Goal: Find specific page/section: Find specific page/section

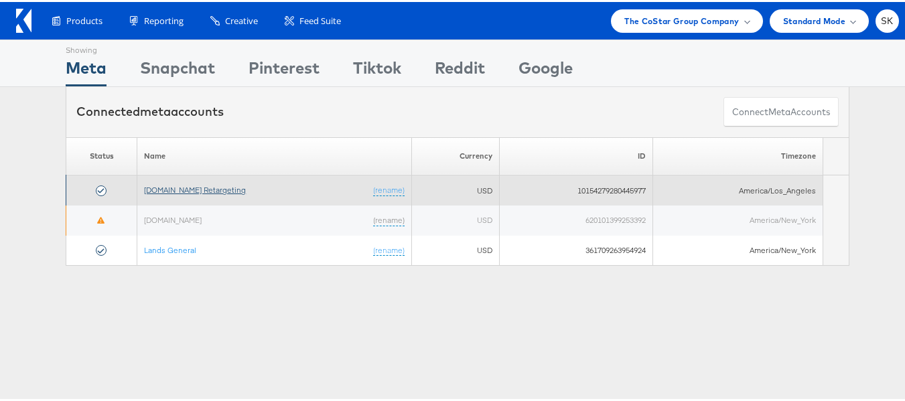
click at [197, 187] on link "Apartments.com Retargeting" at bounding box center [195, 188] width 102 height 10
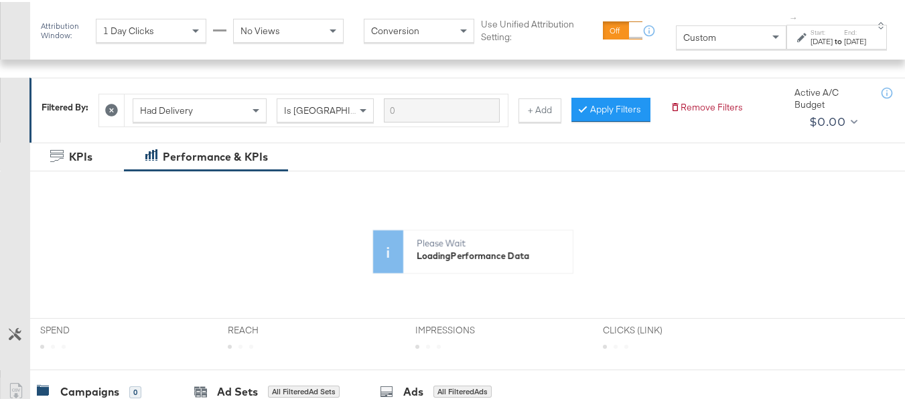
scroll to position [268, 0]
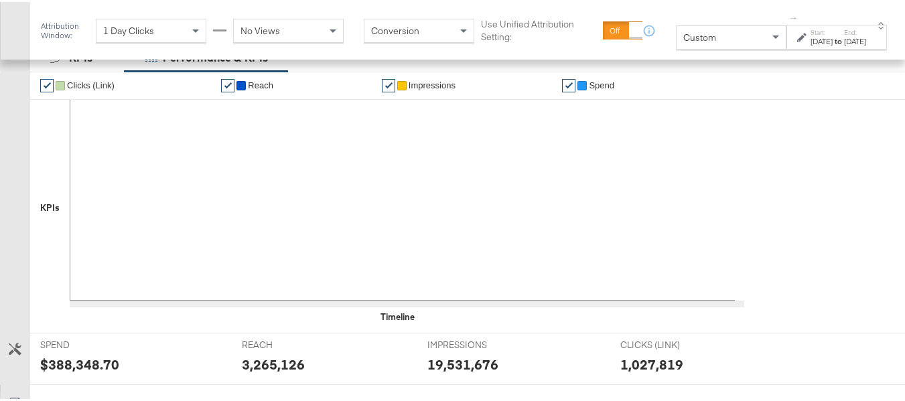
click at [688, 26] on div "Custom" at bounding box center [730, 35] width 109 height 23
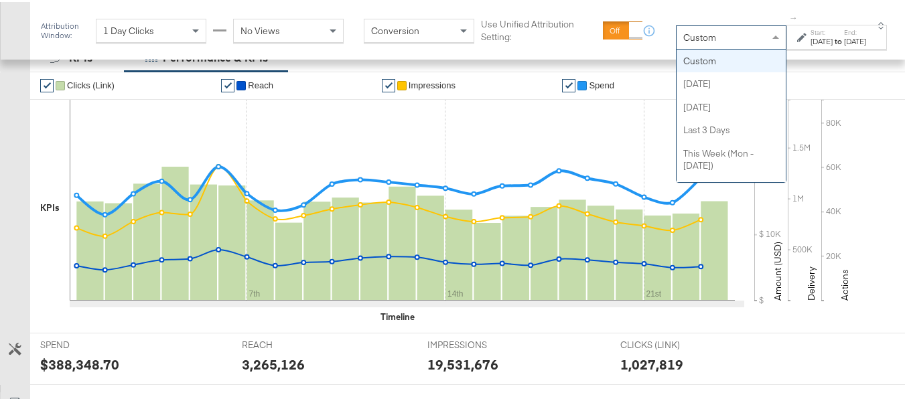
click at [684, 44] on div "Custom" at bounding box center [730, 35] width 109 height 23
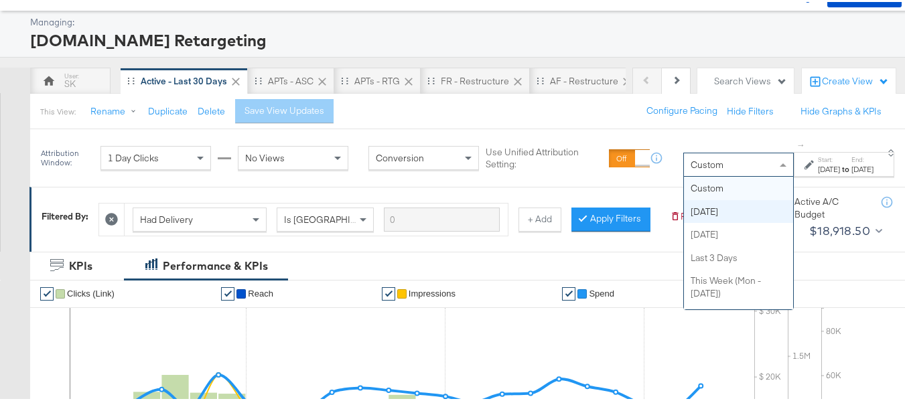
scroll to position [67, 0]
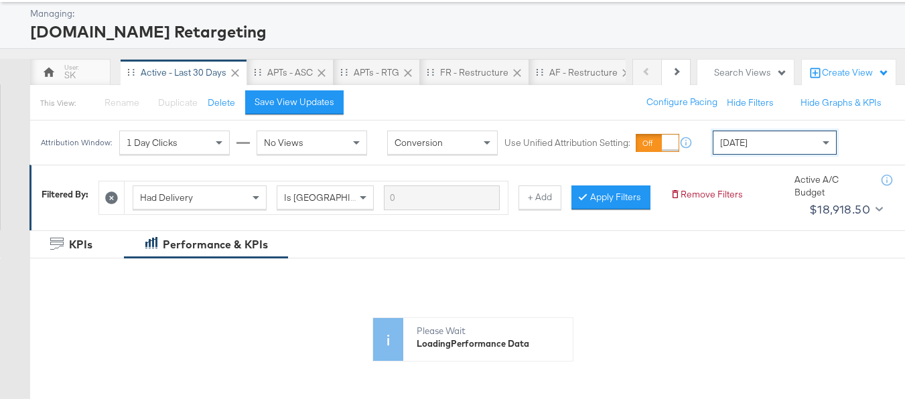
click at [789, 144] on div "Today" at bounding box center [774, 140] width 123 height 23
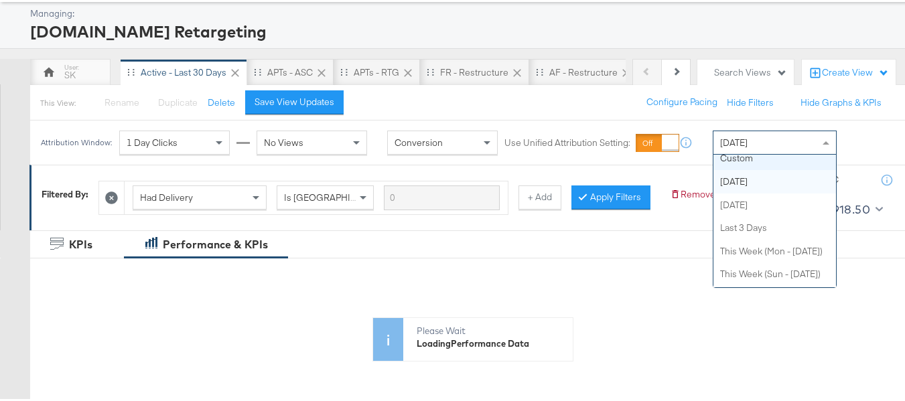
scroll to position [0, 0]
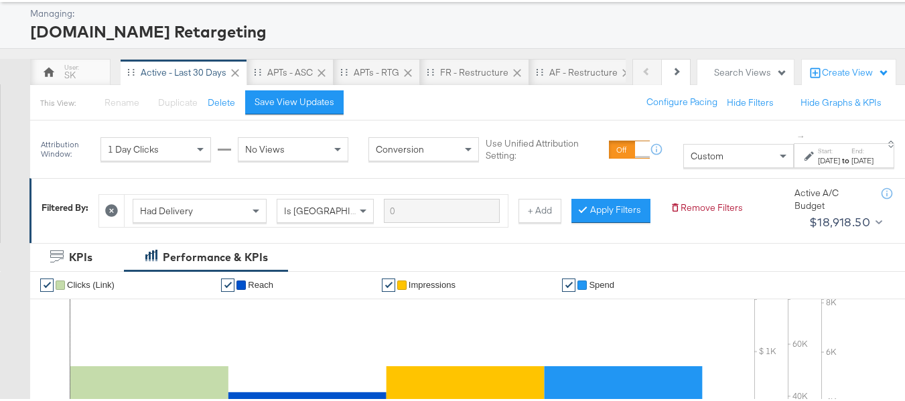
click at [818, 147] on label "Start:" at bounding box center [829, 149] width 22 height 9
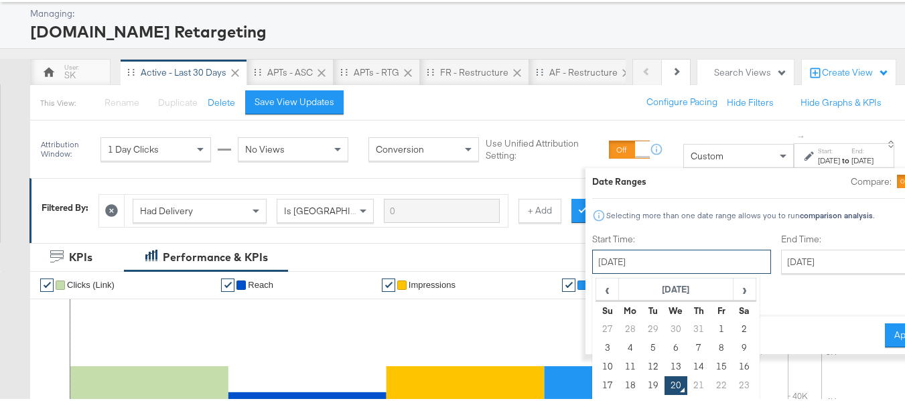
click at [607, 253] on input "August 20th 2025" at bounding box center [681, 260] width 179 height 24
click at [711, 327] on td "1" at bounding box center [722, 327] width 23 height 19
type input "August 1st 2025"
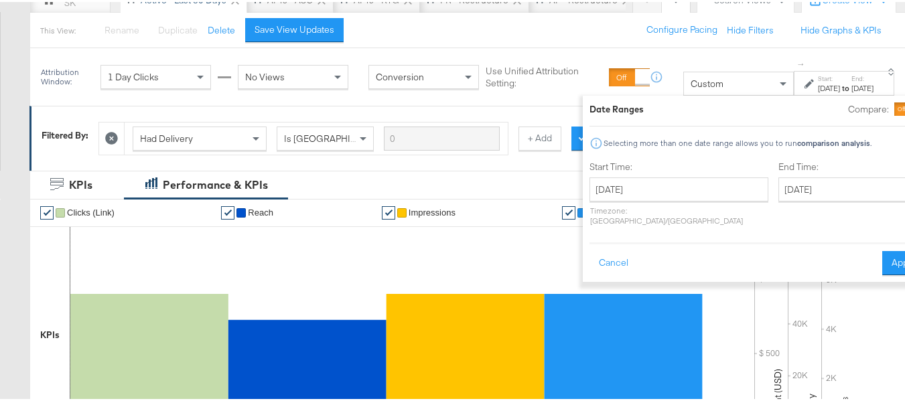
scroll to position [201, 0]
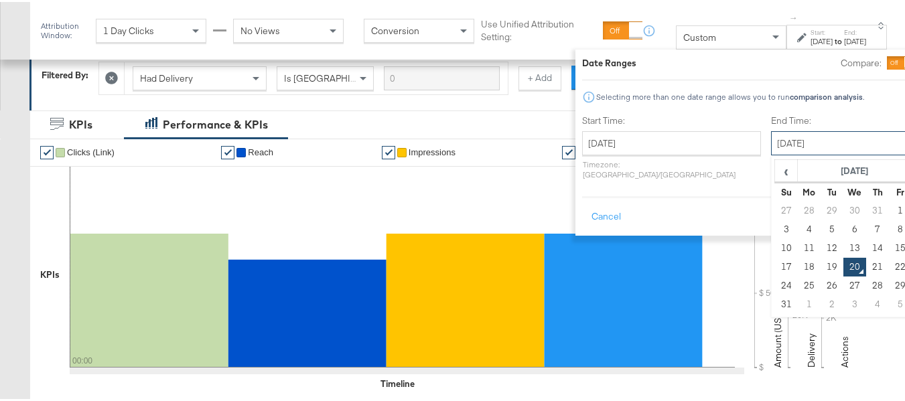
click at [790, 153] on input "August 20th 2025" at bounding box center [841, 141] width 141 height 24
click at [820, 258] on td "19" at bounding box center [831, 265] width 23 height 19
type input "August 19th 2025"
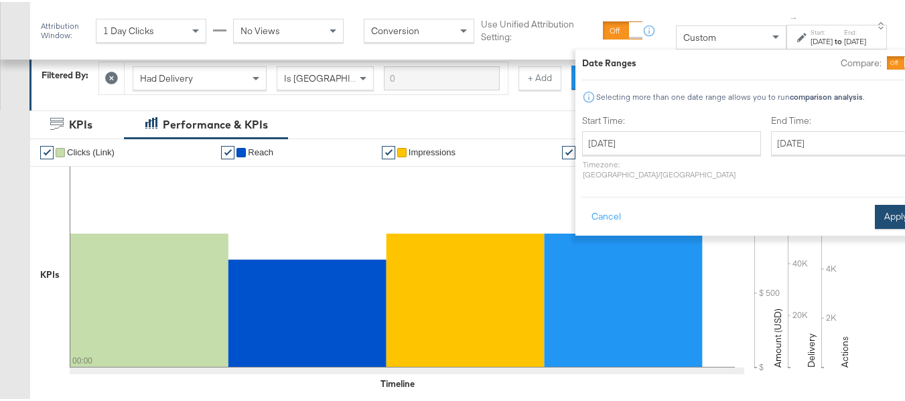
click at [875, 206] on button "Apply" at bounding box center [896, 215] width 42 height 24
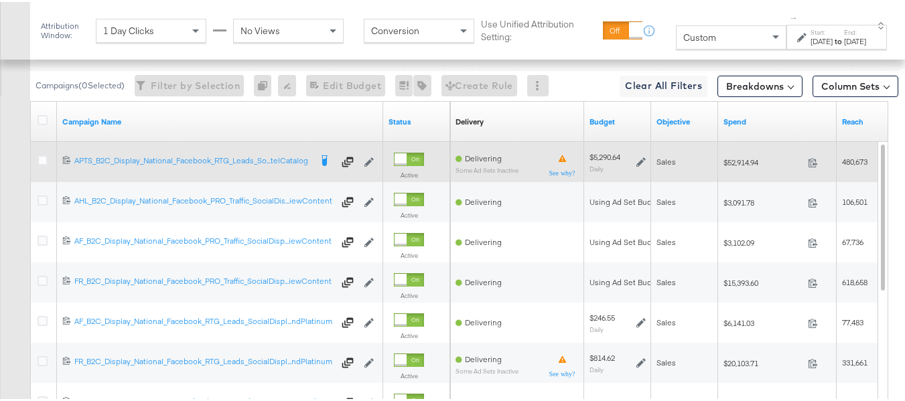
scroll to position [640, 0]
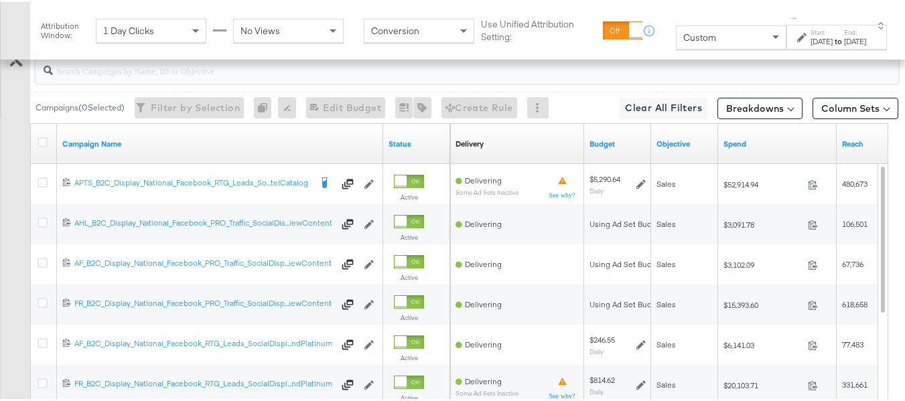
click at [127, 76] on input "search" at bounding box center [437, 63] width 769 height 26
paste input "APTS_B2C_Display_National_Facebook_RTG_Leads_SocialDisplay_Retargeting_Diamond_…"
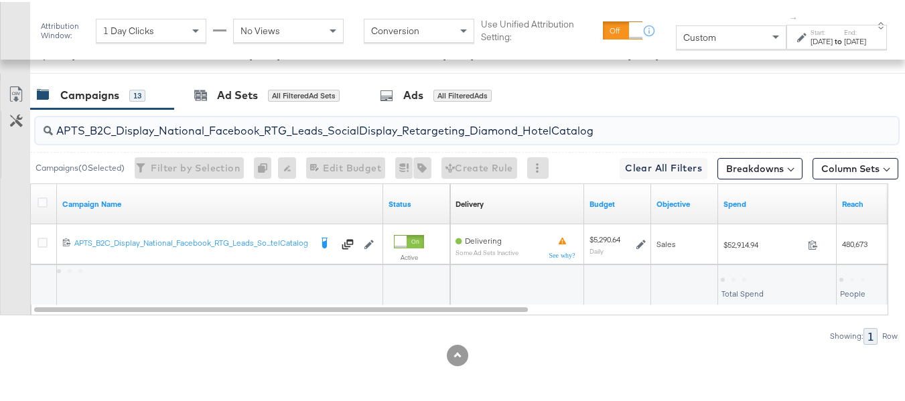
scroll to position [599, 0]
click at [155, 132] on input "APTS_B2C_Display_National_Facebook_RTG_Leads_SocialDisplay_Retargeting_Diamond_…" at bounding box center [437, 123] width 769 height 26
click at [154, 133] on input "APTS_B2C_Display_National_Facebook_RTG_Leads_SocialDisplay_Retargeting_Diamond_…" at bounding box center [437, 123] width 769 height 26
paste input "alwayson_Retargeting_DARE24_DiamondPlatinum"
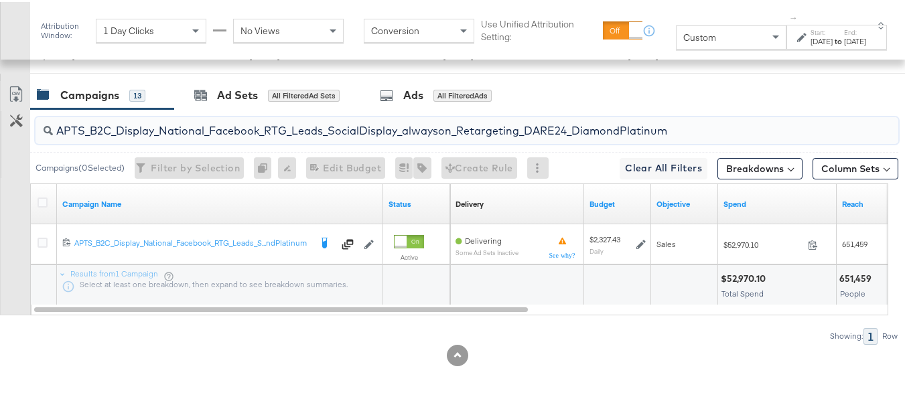
click at [137, 126] on input "APTS_B2C_Display_National_Facebook_RTG_Leads_SocialDisplay_alwayson_Retargeting…" at bounding box center [437, 123] width 769 height 26
paste input "FR_B2C_Display_National_Facebook_RTG_Leads_SocialDisplay_alwayson_Retargeting_FR"
click at [157, 119] on input "FR_B2C_Display_National_Facebook_RTG_Leads_SocialDisplay_alwayson_Retargeting_F…" at bounding box center [437, 123] width 769 height 26
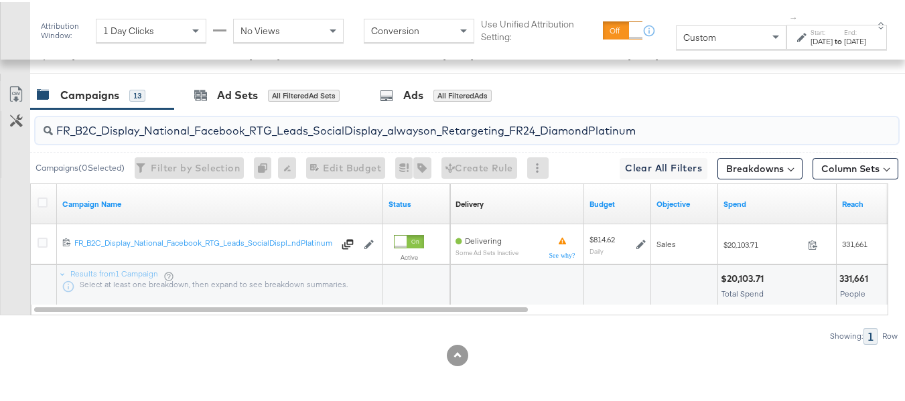
click at [157, 119] on input "FR_B2C_Display_National_Facebook_RTG_Leads_SocialDisplay_alwayson_Retargeting_F…" at bounding box center [437, 123] width 769 height 26
paste input "AF_B2C_Display_National_Facebook_RTG_Leads_SocialDisplay_alwayson_Retargeting_AF"
click at [147, 123] on input "AF_B2C_Display_National_Facebook_RTG_Leads_SocialDisplay_alwayson_Retargeting_A…" at bounding box center [437, 123] width 769 height 26
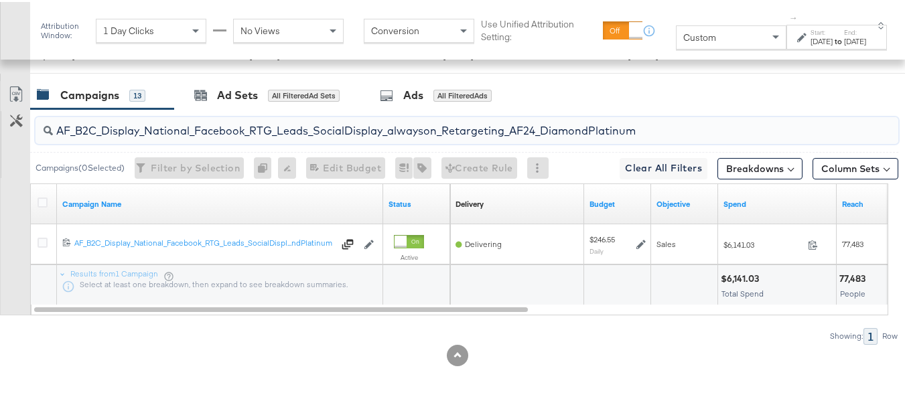
click at [147, 123] on input "AF_B2C_Display_National_Facebook_RTG_Leads_SocialDisplay_alwayson_Retargeting_A…" at bounding box center [437, 123] width 769 height 26
paste input "HL_B2C_Display_National_Facebook_RTG_Leads_SocialDisplay_alwayson_Retargeting_A…"
click at [123, 122] on input "AHL_B2C_Display_National_Facebook_RTG_Leads_SocialDisplay_alwayson_Retargeting_…" at bounding box center [437, 123] width 769 height 26
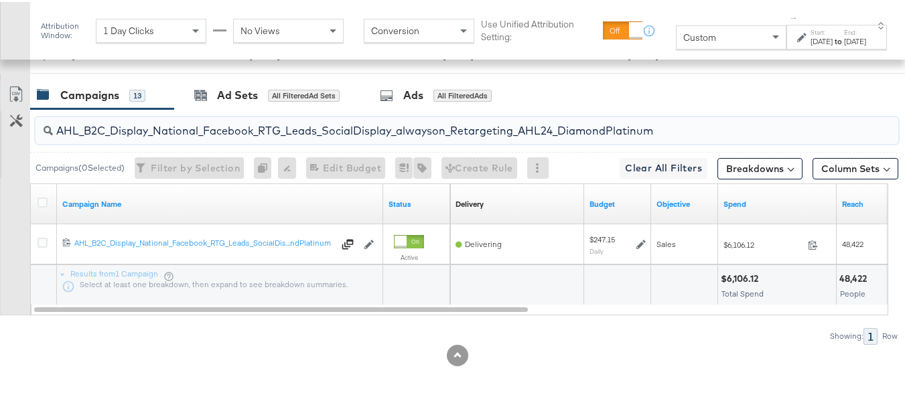
paste input "PTS_B2C_Display_National_Facebook_PRO_Traffic_SocialDisplay_alwayson_ASC_DARE24…"
click at [146, 124] on input "APTS_B2C_Display_National_Facebook_PRO_Traffic_SocialDisplay_alwayson_ASC_DARE2…" at bounding box center [437, 123] width 769 height 26
paste input "Leads_SocialDisplay_alwayson_ASC_DARE24_Purchase"
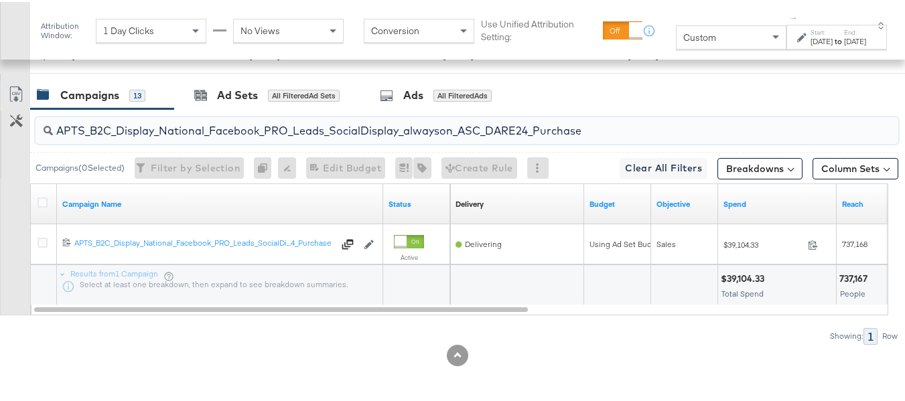
click at [159, 110] on input "APTS_B2C_Display_National_Facebook_PRO_Leads_SocialDisplay_alwayson_ASC_DARE24_…" at bounding box center [437, 123] width 769 height 26
paste input "F_B2C_Display_National_Facebook_PRO_Traffic_SocialDisplay_alwayson_ASC_AF24_Vie…"
click at [142, 118] on input "AF_B2C_Display_National_Facebook_PRO_Traffic_SocialDisplay_alwayson_ASC_AF24_Vi…" at bounding box center [437, 123] width 769 height 26
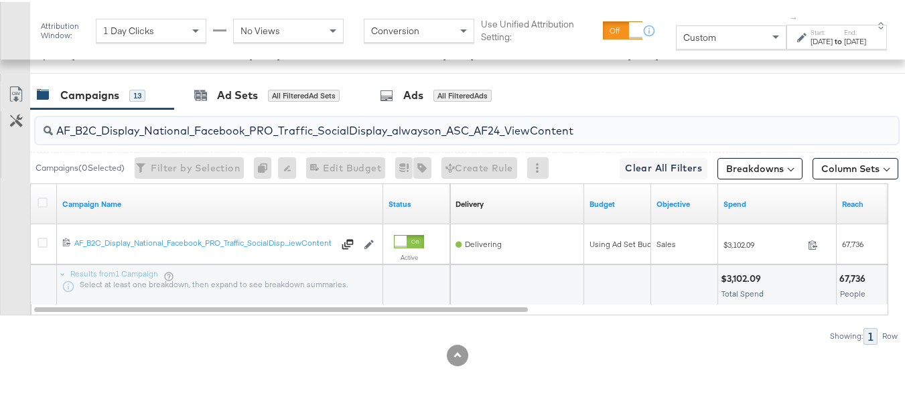
click at [142, 118] on input "AF_B2C_Display_National_Facebook_PRO_Traffic_SocialDisplay_alwayson_ASC_AF24_Vi…" at bounding box center [437, 123] width 769 height 26
paste input "FR_B2C_Display_National_Facebook_PRO_Traffic_SocialDisplay_alwayson_ASC_FR"
click at [150, 118] on input "FR_B2C_Display_National_Facebook_PRO_Traffic_SocialDisplay_alwayson_ASC_FR24_Vi…" at bounding box center [437, 123] width 769 height 26
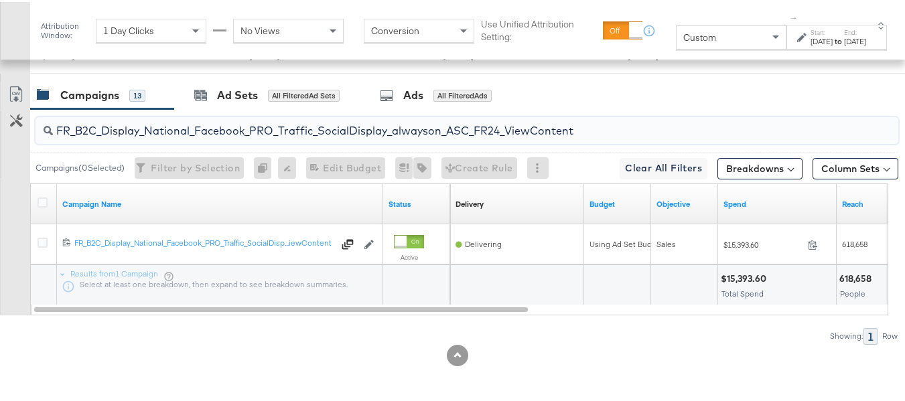
click at [150, 118] on input "FR_B2C_Display_National_Facebook_PRO_Traffic_SocialDisplay_alwayson_ASC_FR24_Vi…" at bounding box center [437, 123] width 769 height 26
paste input "AHL_B2C_Display_National_Facebook_PRO_Traffic_SocialDisplay_alwayson_ASC_AHL"
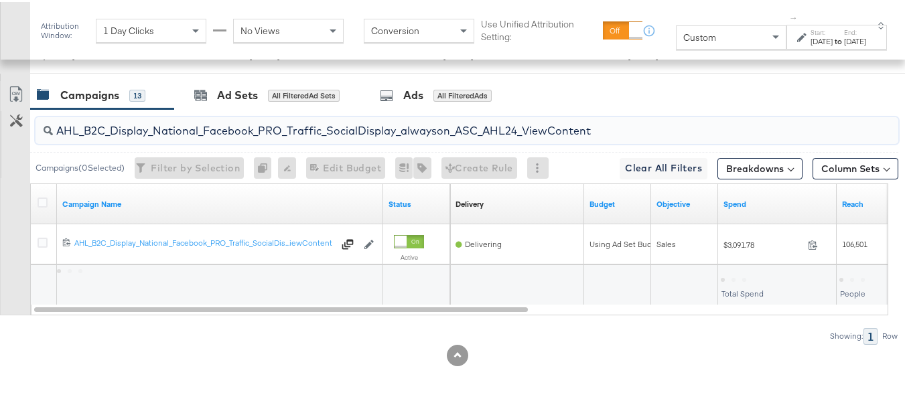
type input "AHL_B2C_Display_National_Facebook_PRO_Traffic_SocialDisplay_alwayson_ASC_AHL24_…"
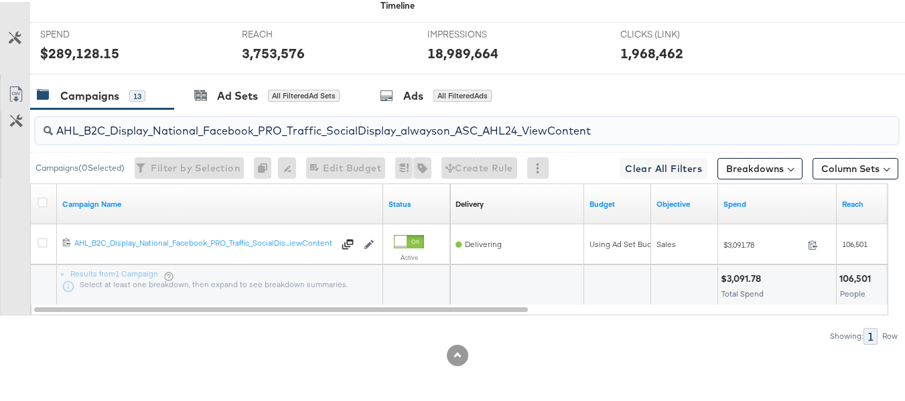
scroll to position [0, 0]
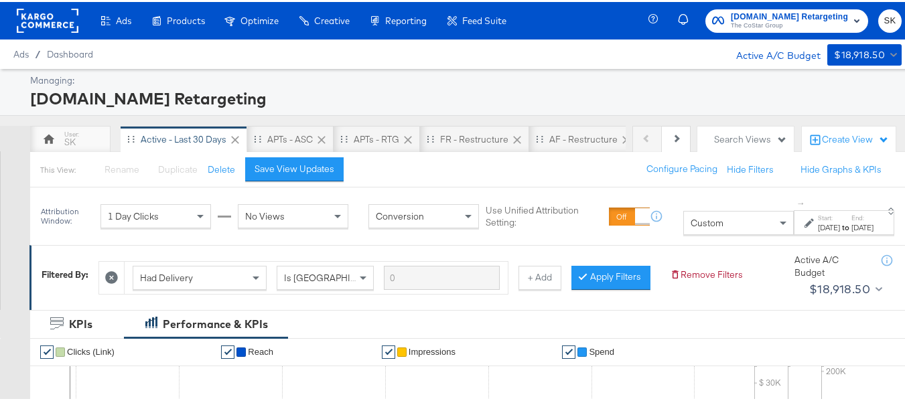
click at [749, 29] on button "Apartments.com Retargeting The CoStar Group" at bounding box center [786, 18] width 163 height 23
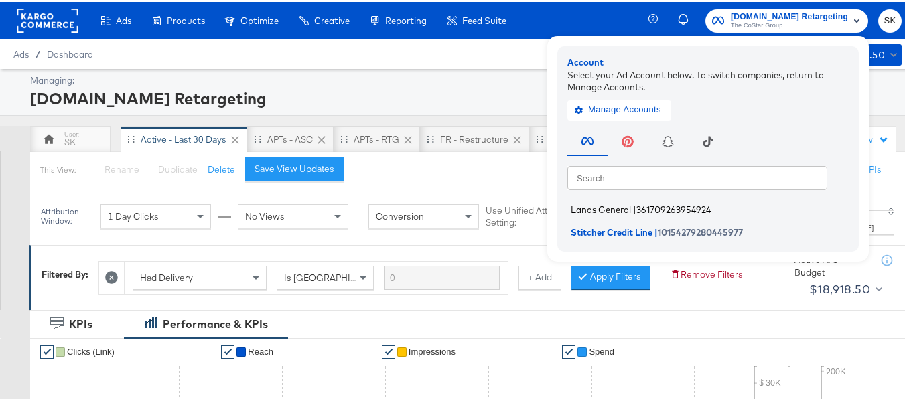
click at [589, 204] on span "Lands General" at bounding box center [601, 207] width 60 height 11
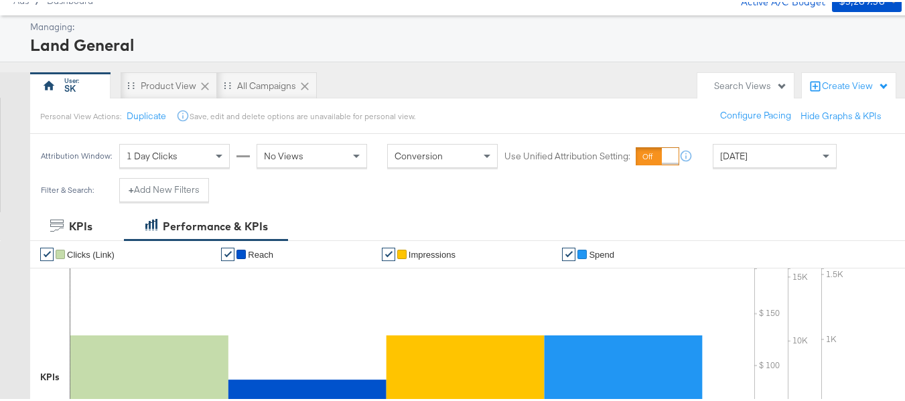
scroll to position [134, 0]
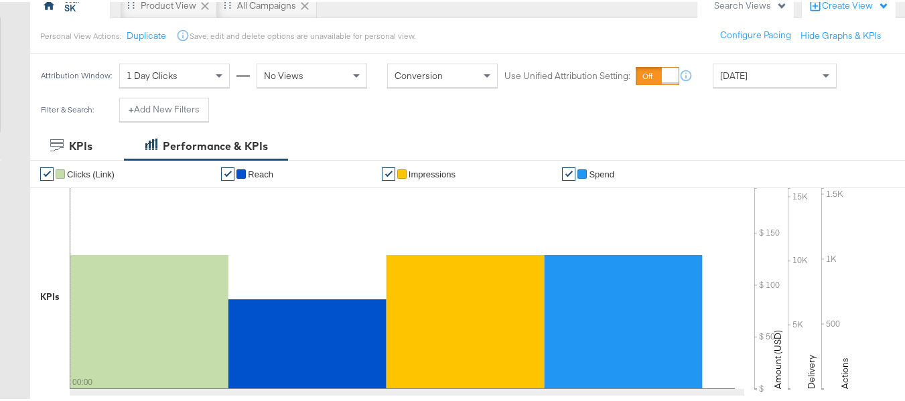
click at [777, 86] on div "Today" at bounding box center [775, 74] width 124 height 24
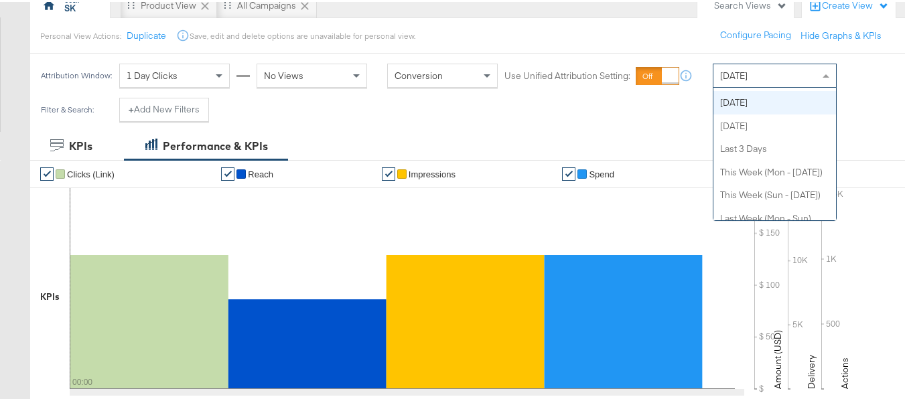
scroll to position [0, 0]
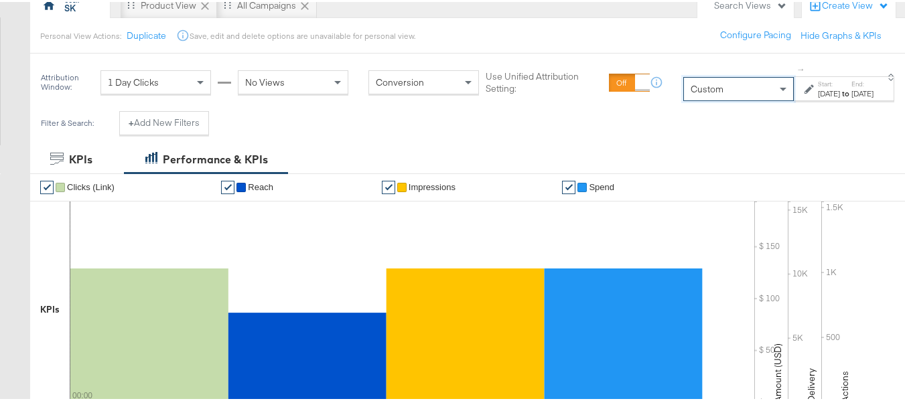
click at [818, 97] on div "Aug 20th 2025" at bounding box center [829, 91] width 22 height 11
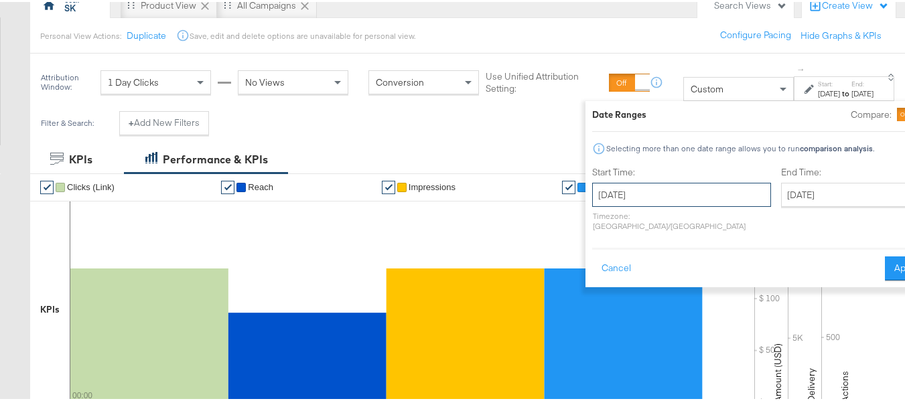
click at [592, 203] on input "August 20th 2025" at bounding box center [681, 193] width 179 height 24
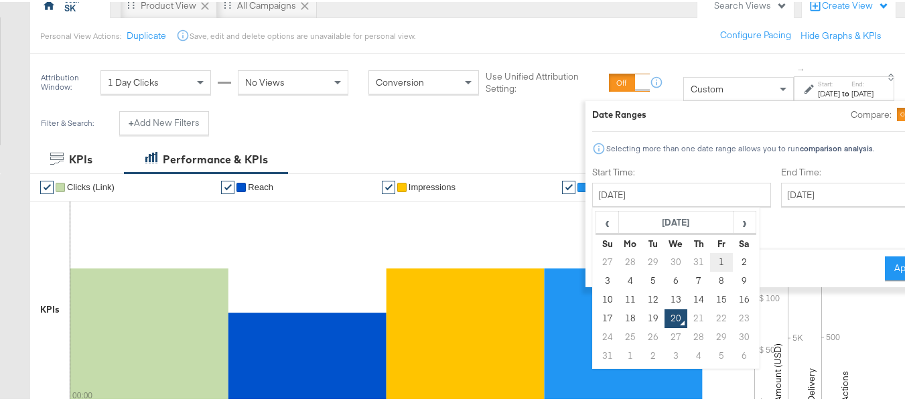
click at [711, 261] on td "1" at bounding box center [722, 260] width 23 height 19
type input "August 1st 2025"
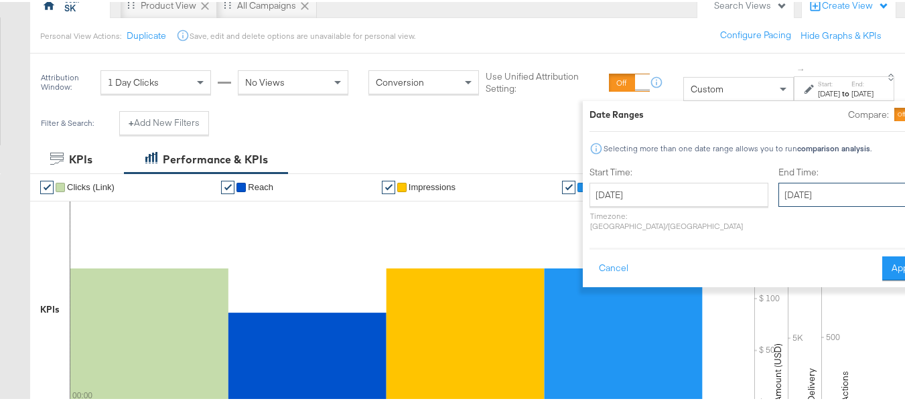
click at [778, 193] on input "August 20th 2025" at bounding box center [848, 193] width 141 height 24
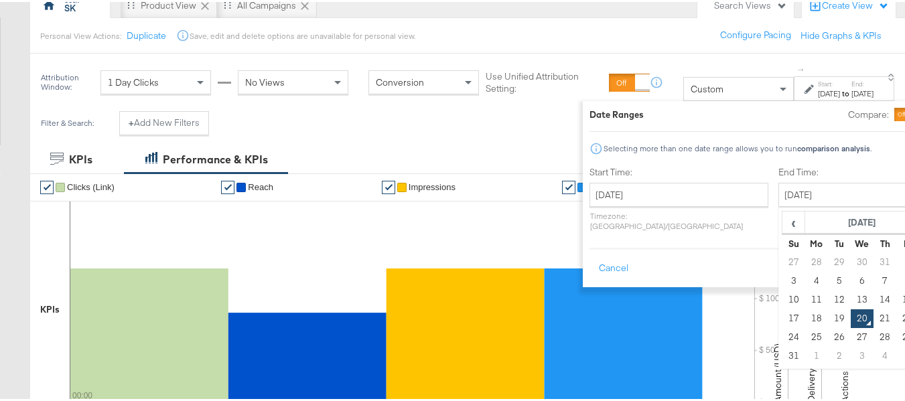
drag, startPoint x: 763, startPoint y: 313, endPoint x: 777, endPoint y: 303, distance: 17.5
click at [828, 313] on td "19" at bounding box center [839, 316] width 23 height 19
type input "August 19th 2025"
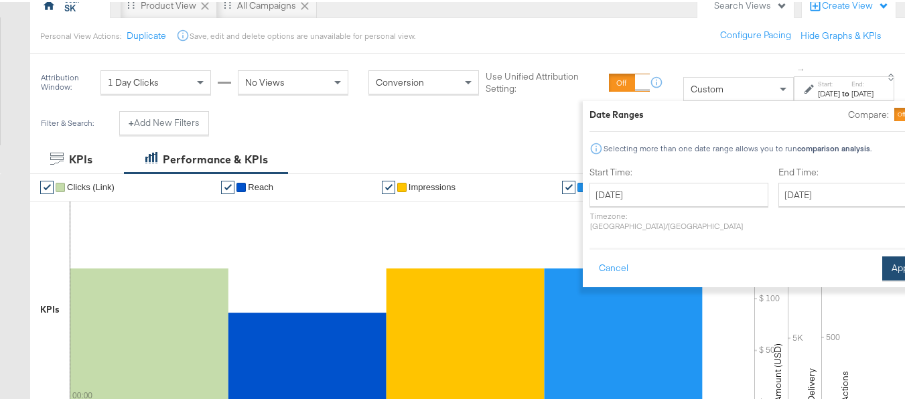
click at [882, 254] on button "Apply" at bounding box center [903, 266] width 42 height 24
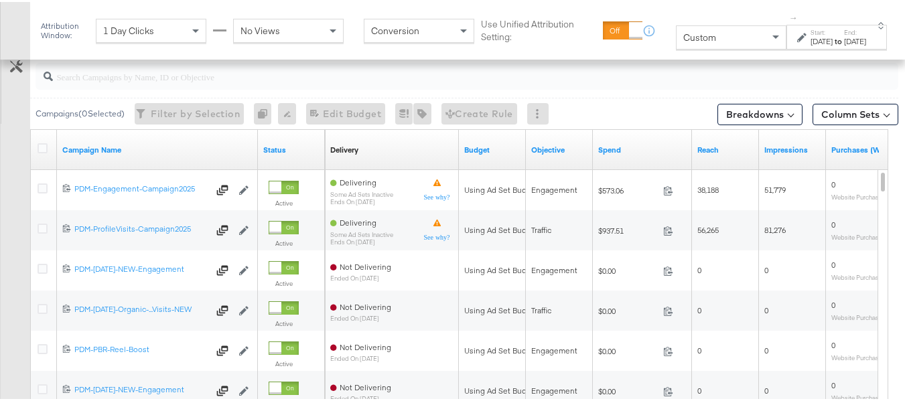
scroll to position [536, 0]
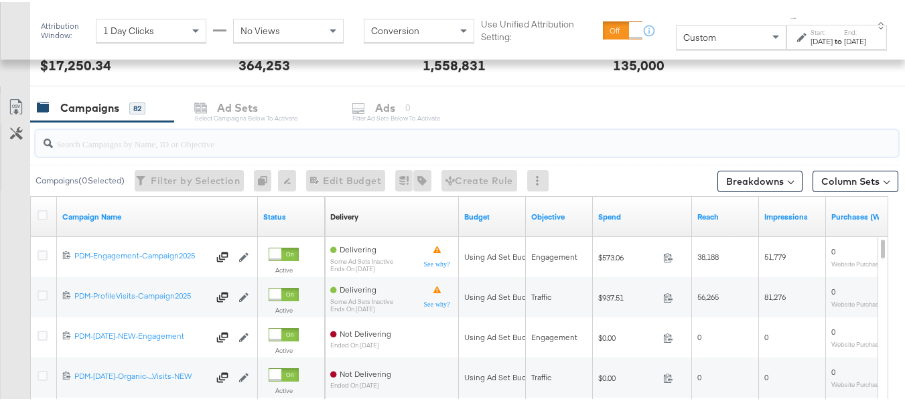
click at [90, 144] on input "search" at bounding box center [437, 136] width 769 height 26
paste input "B2C_LAND_KC_RT_Sig_24"
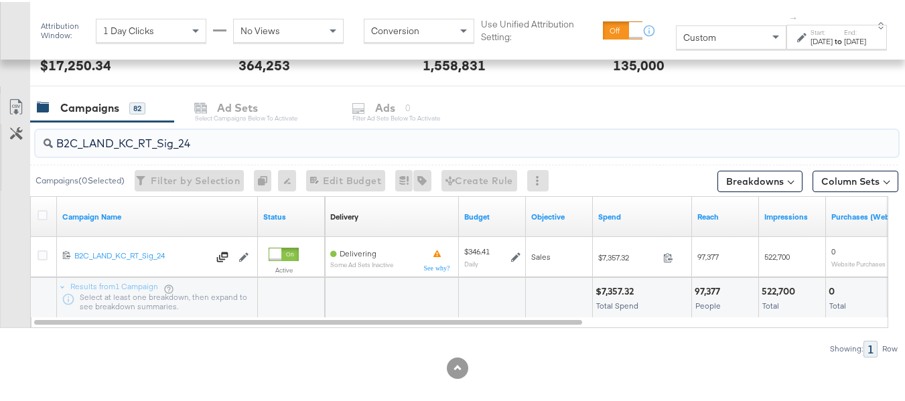
click at [145, 149] on input "B2C_LAND_KC_RT_Sig_24" at bounding box center [437, 136] width 769 height 26
paste input "Prem"
click at [198, 146] on input "B2C_LAND_KC_RT_Prem_24" at bounding box center [437, 136] width 769 height 26
paste input "and_KC_RT_upgr"
click at [131, 136] on input "B2C_Land_KC_RT_upgr" at bounding box center [437, 136] width 769 height 26
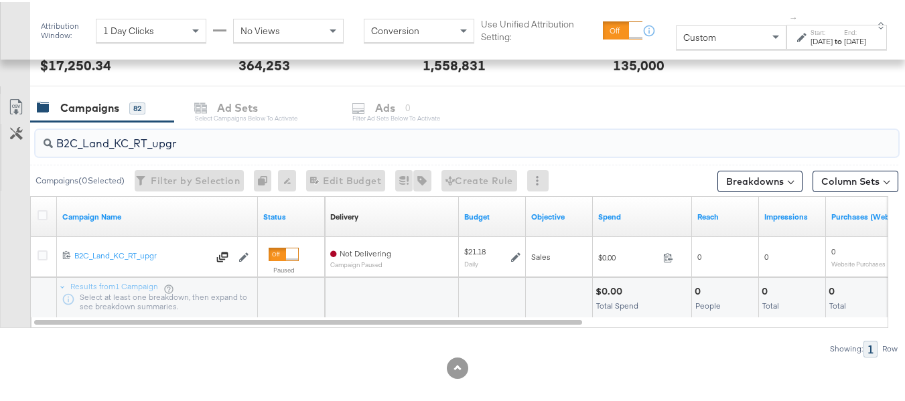
paste input "B_Ecommerce_KC_Retargeting_LW&LOA_Traffic"
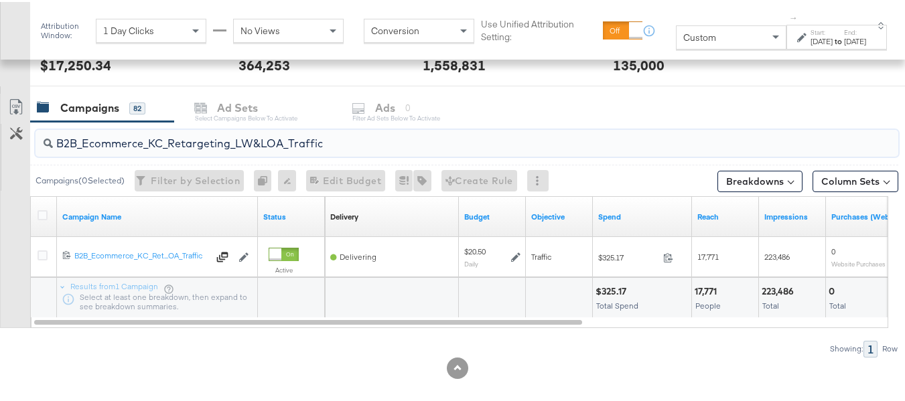
click at [190, 147] on input "B2B_Ecommerce_KC_Retargeting_LW&LOA_Traffic" at bounding box center [437, 136] width 769 height 26
paste input "KC_Retargeting_Prospects & Clients_Conversions"
click at [129, 128] on input "B2B_KC_Retargeting_Prospects & Clients_Conversions" at bounding box center [437, 136] width 769 height 26
paste input "C_LAND_KC_Pros_Sig"
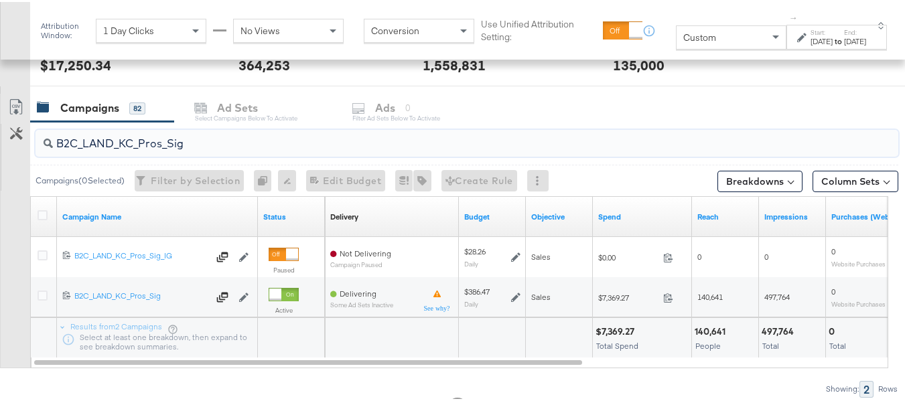
click at [153, 132] on input "B2C_LAND_KC_Pros_Sig" at bounding box center [437, 136] width 769 height 26
paste input "Prem"
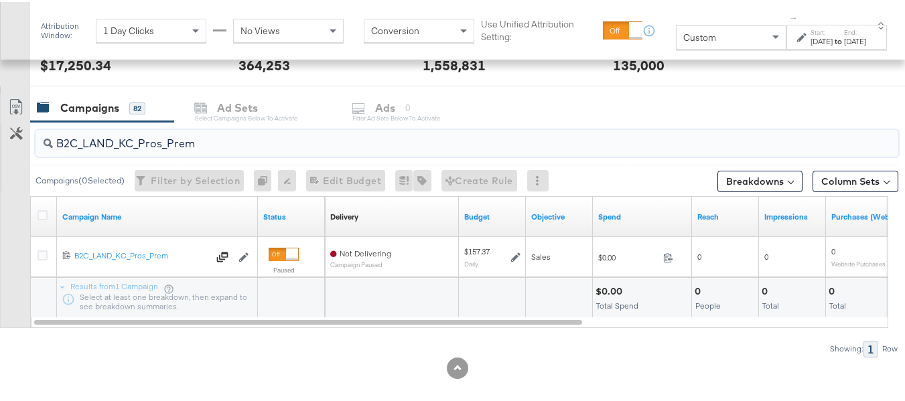
click at [172, 141] on input "B2C_LAND_KC_Pros_Prem" at bounding box center [437, 136] width 769 height 26
paste input "and_KC_Pros_upgr"
type input "B2C_Land_KC_Pros_upgr"
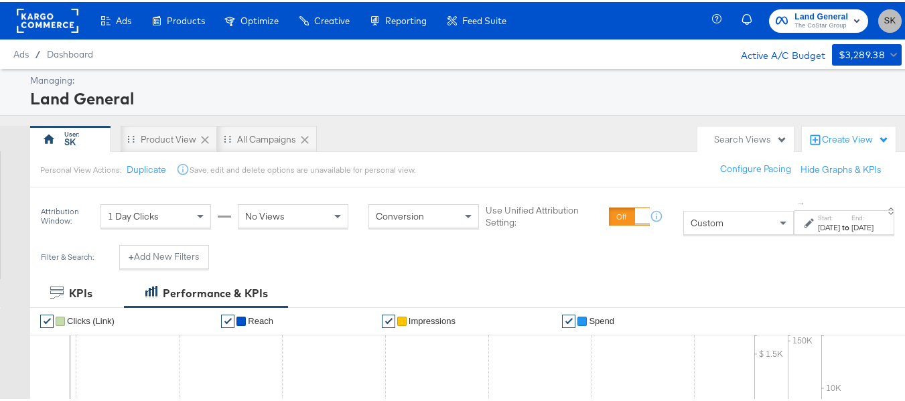
click at [884, 18] on span "SK" at bounding box center [889, 18] width 13 height 15
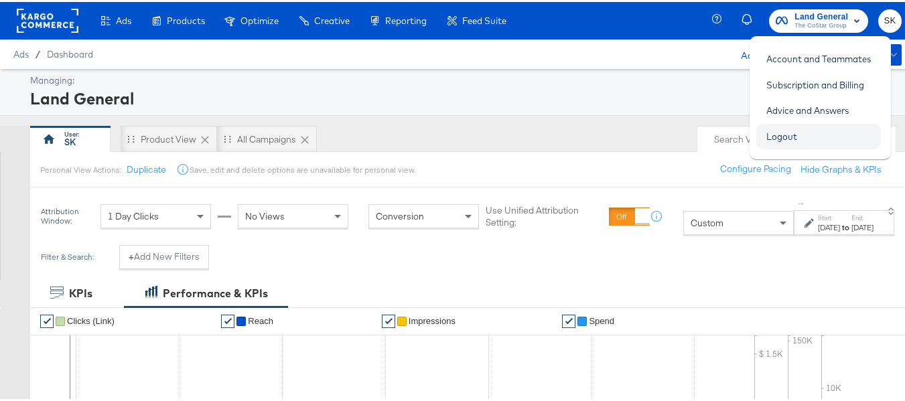
click at [782, 131] on link "Logout" at bounding box center [781, 135] width 51 height 24
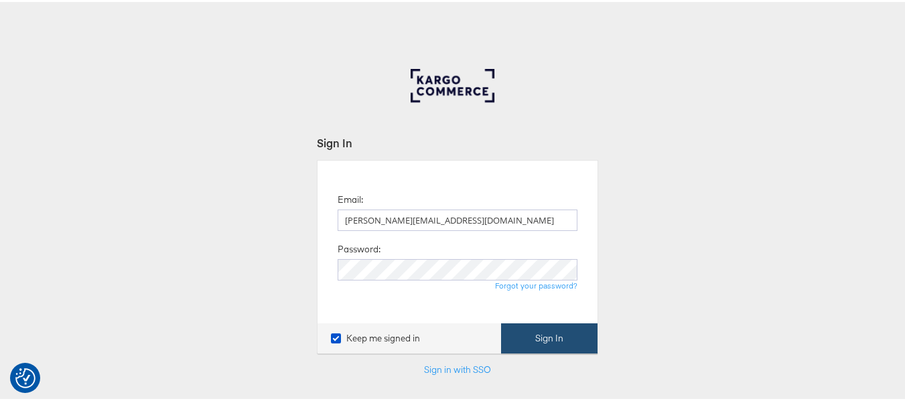
click at [550, 342] on button "Sign In" at bounding box center [549, 336] width 96 height 30
